Goal: Transaction & Acquisition: Download file/media

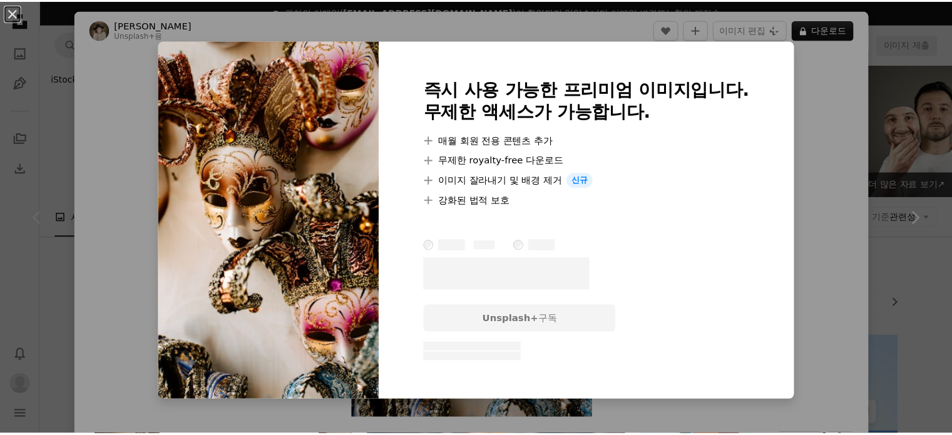
scroll to position [188, 0]
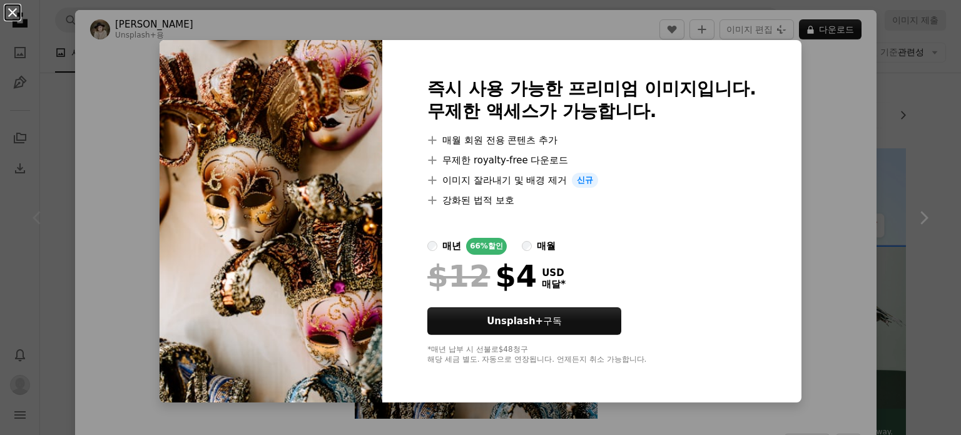
click at [7, 16] on button "An X shape" at bounding box center [12, 12] width 15 height 15
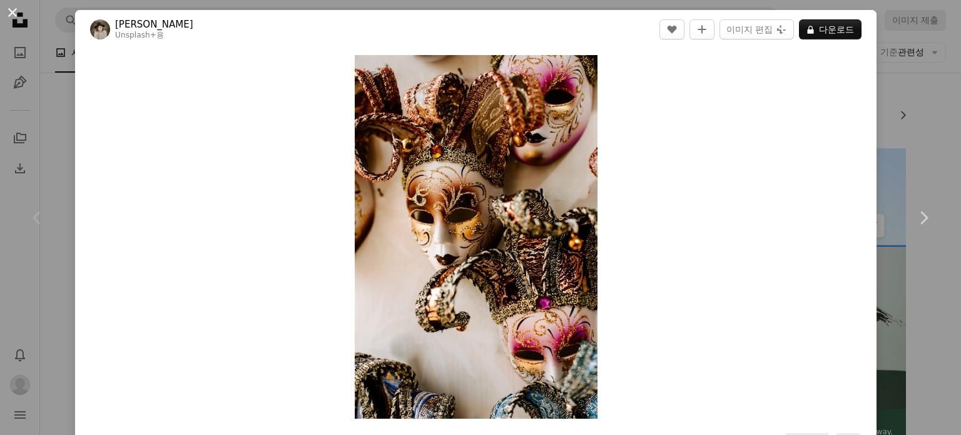
click at [10, 12] on button "An X shape" at bounding box center [12, 12] width 15 height 15
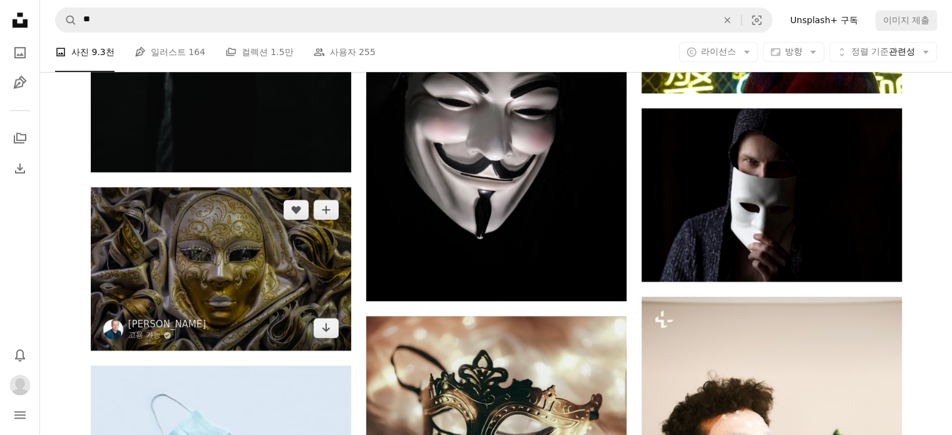
scroll to position [1126, 0]
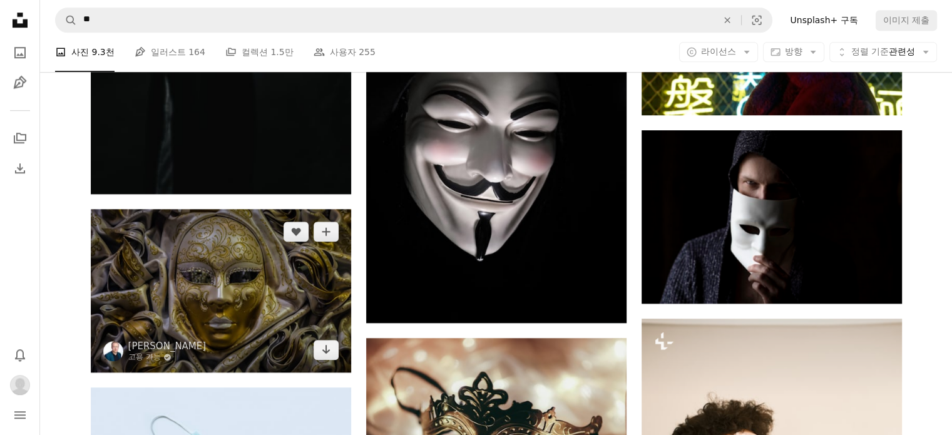
click at [272, 209] on img at bounding box center [221, 290] width 260 height 163
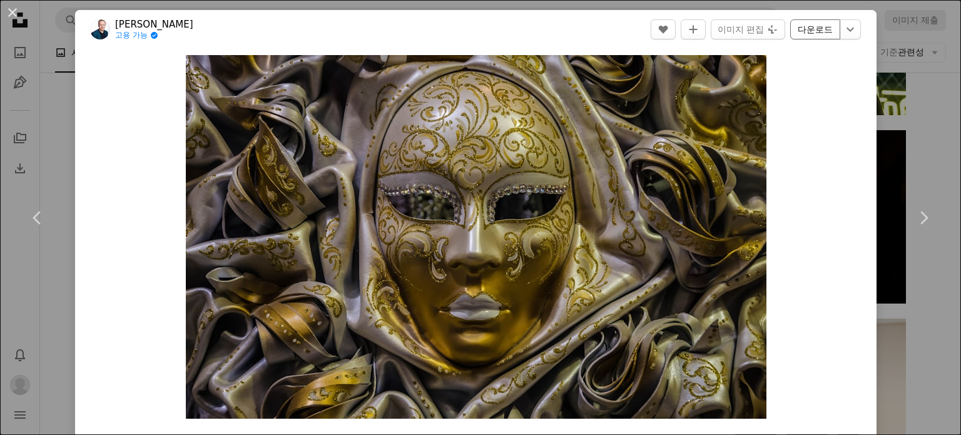
click at [801, 27] on link "다운로드" at bounding box center [815, 29] width 50 height 20
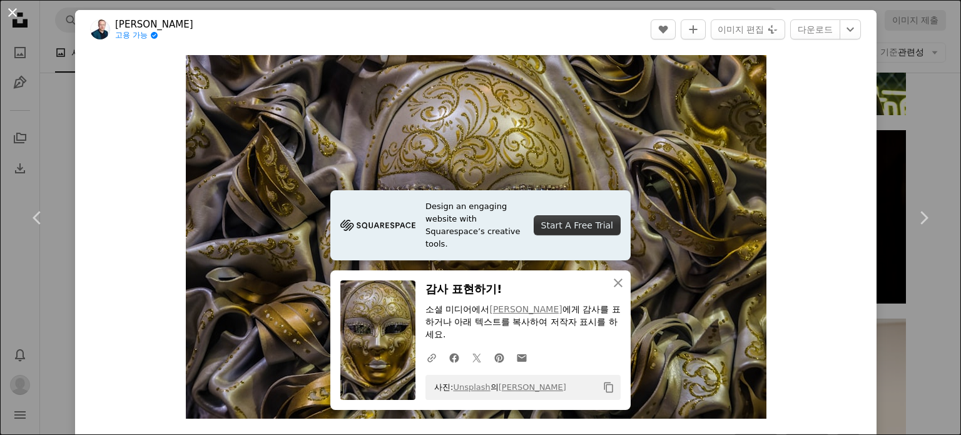
click at [9, 11] on button "An X shape" at bounding box center [12, 12] width 15 height 15
